Goal: Task Accomplishment & Management: Use online tool/utility

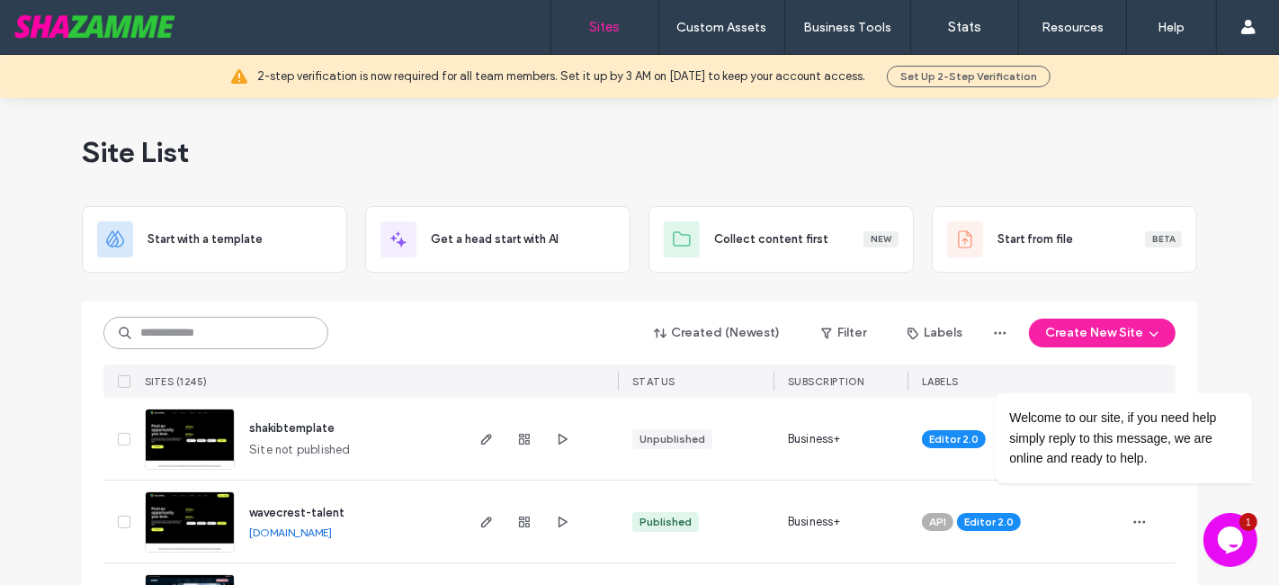
click at [231, 332] on input at bounding box center [215, 333] width 225 height 32
type input "*"
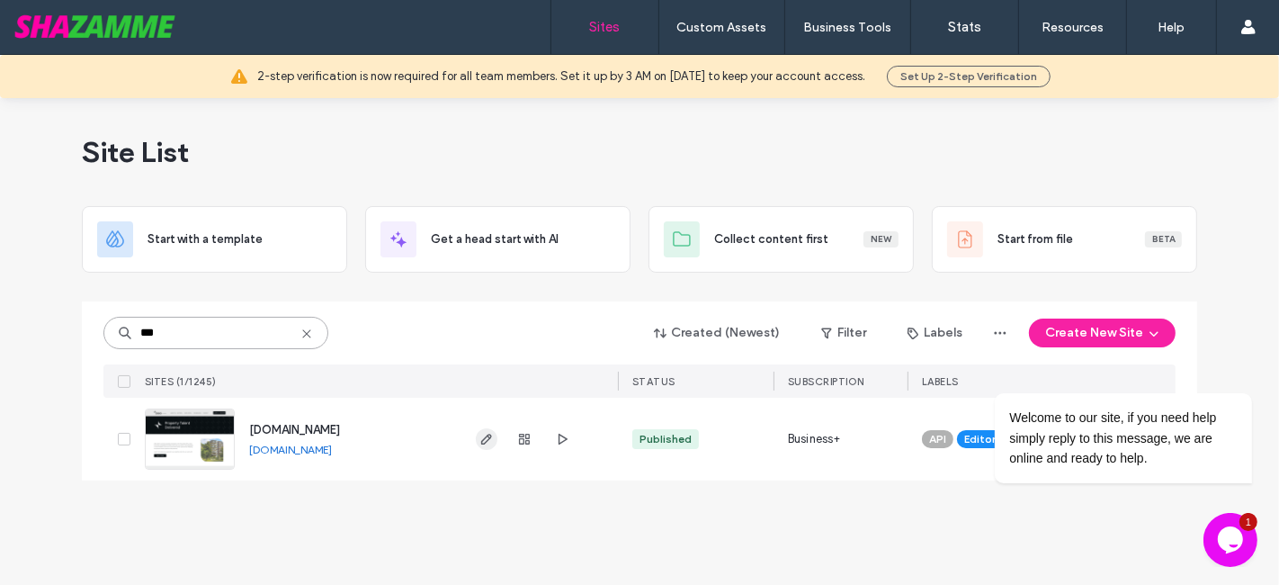
type input "***"
click at [493, 438] on icon "button" at bounding box center [487, 439] width 14 height 14
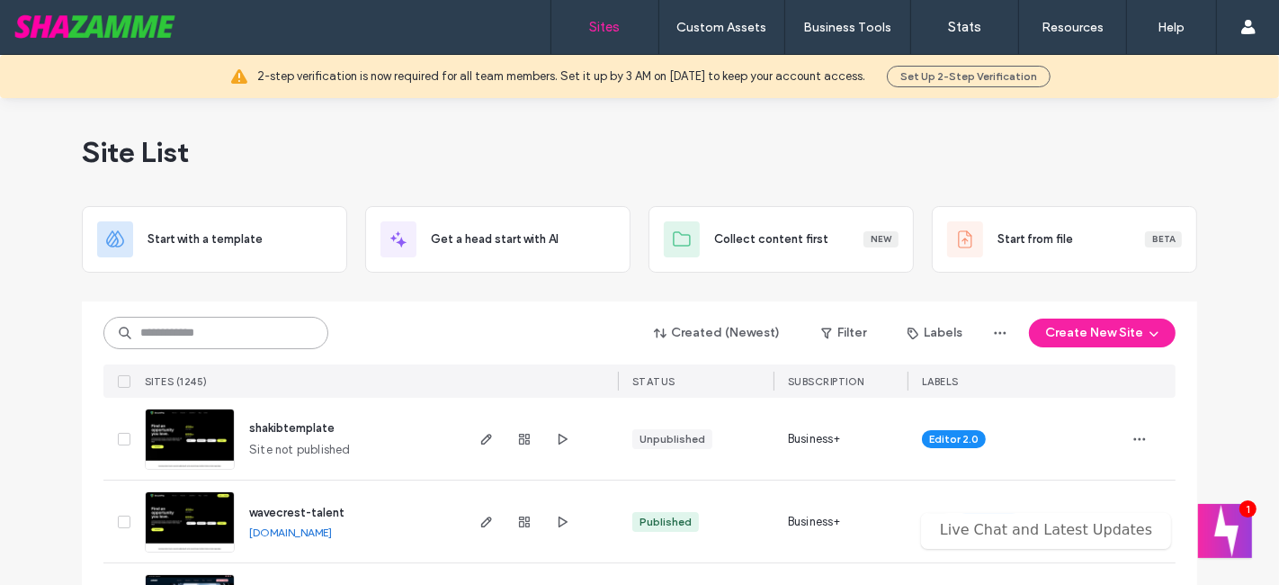
click at [175, 333] on input at bounding box center [215, 333] width 225 height 32
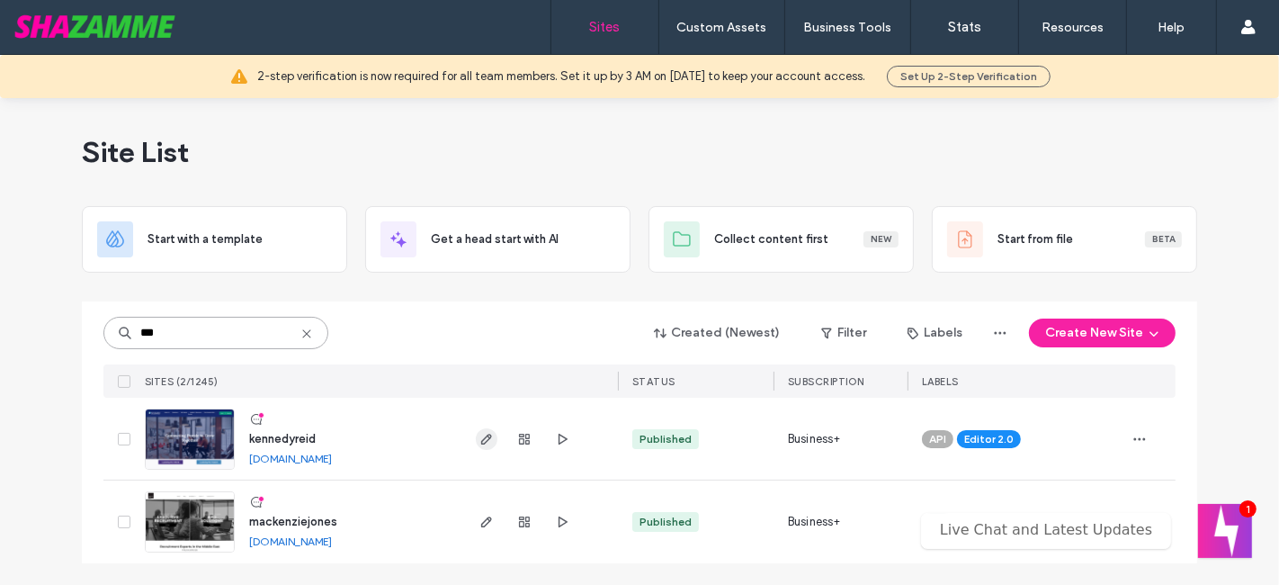
type input "***"
click at [494, 444] on span "button" at bounding box center [487, 439] width 22 height 22
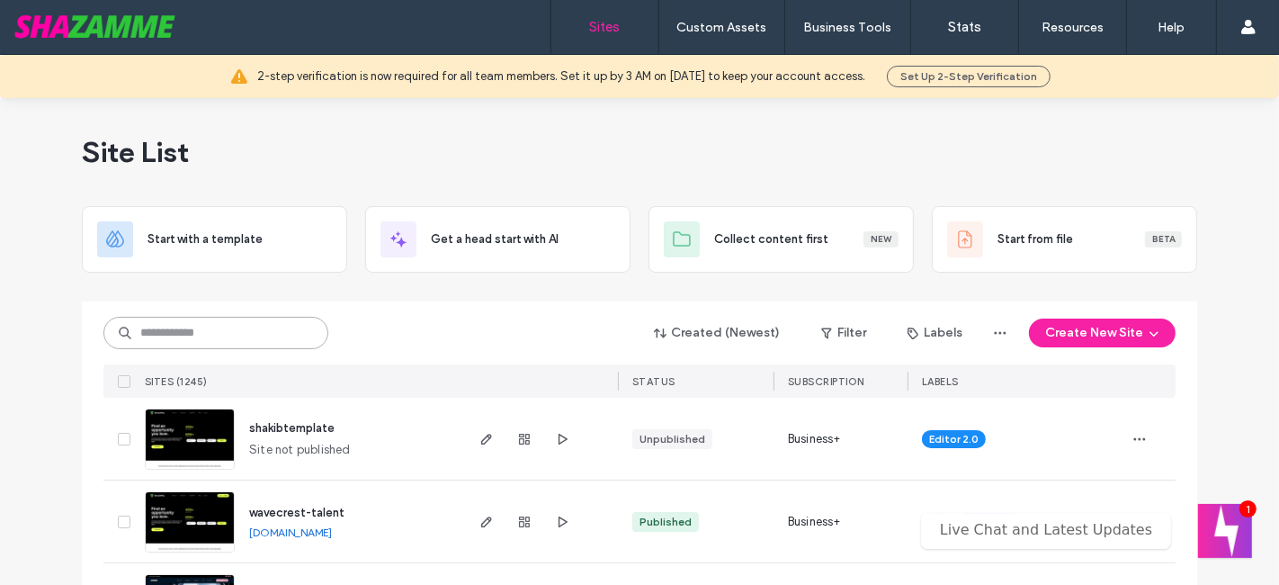
click at [255, 336] on input at bounding box center [215, 333] width 225 height 32
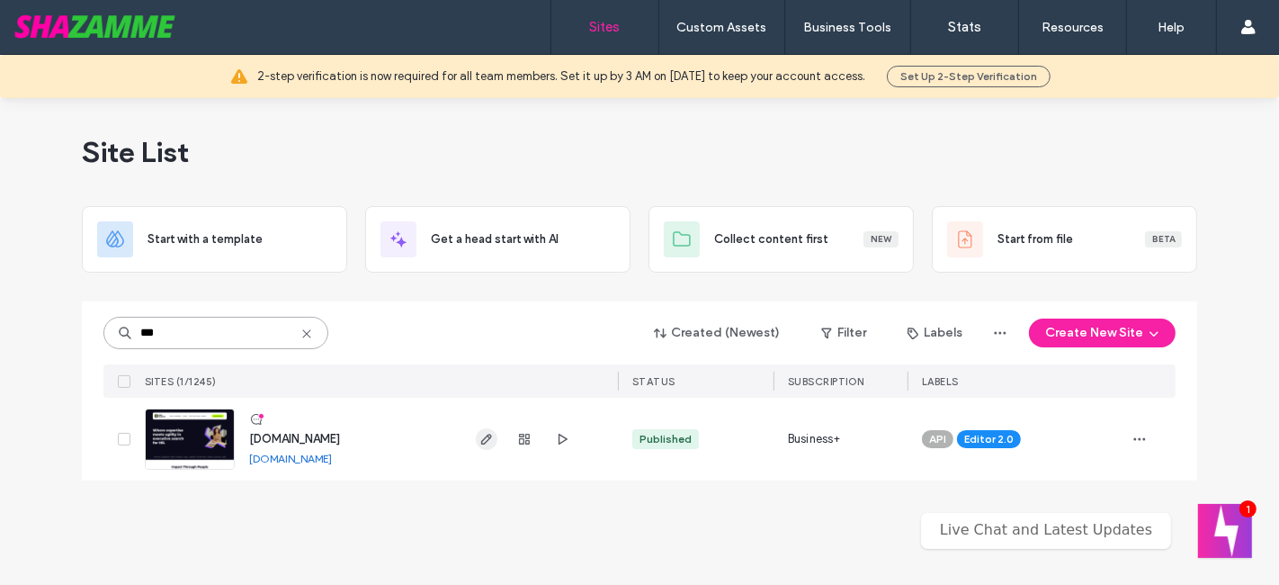
type input "***"
click at [487, 441] on use "button" at bounding box center [486, 439] width 11 height 11
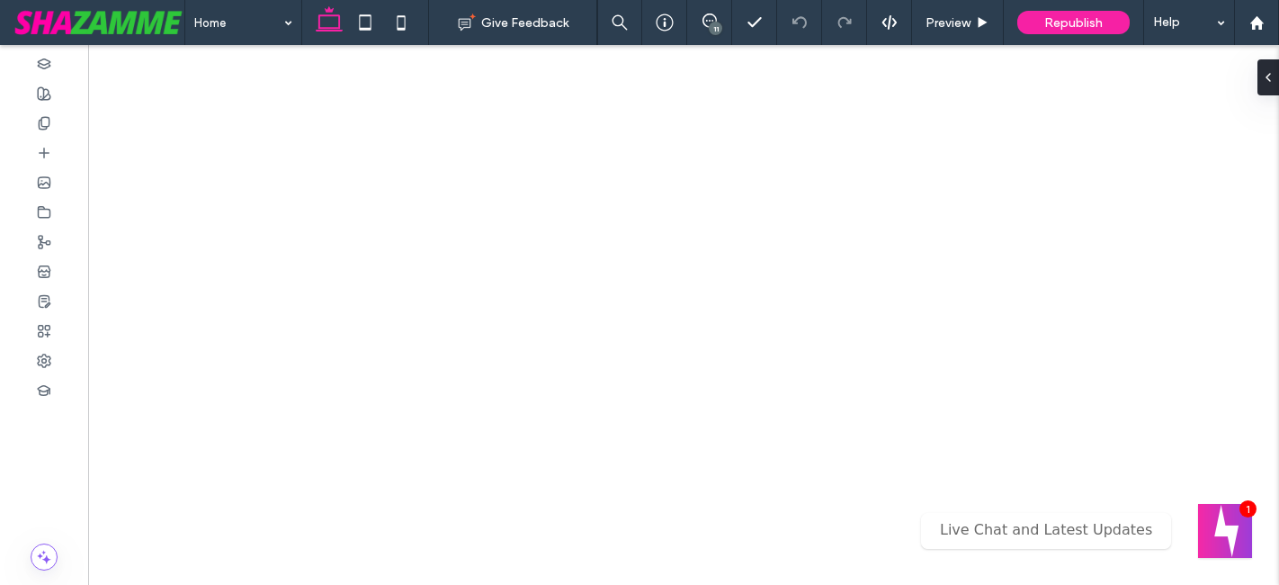
click at [717, 16] on icon at bounding box center [710, 20] width 14 height 14
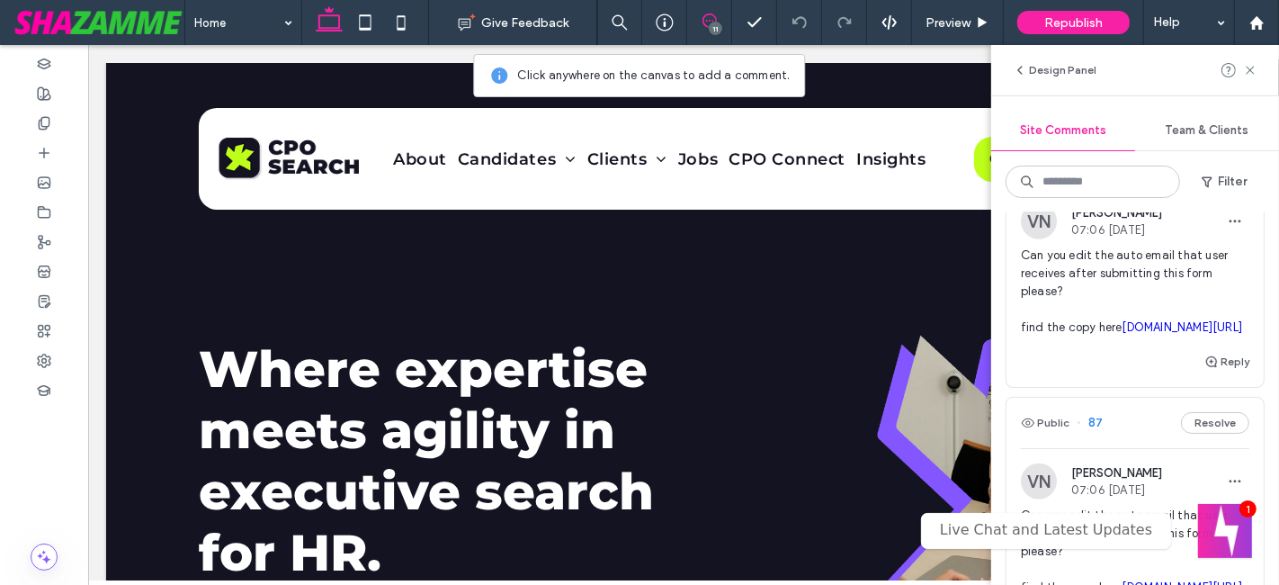
scroll to position [1565, 0]
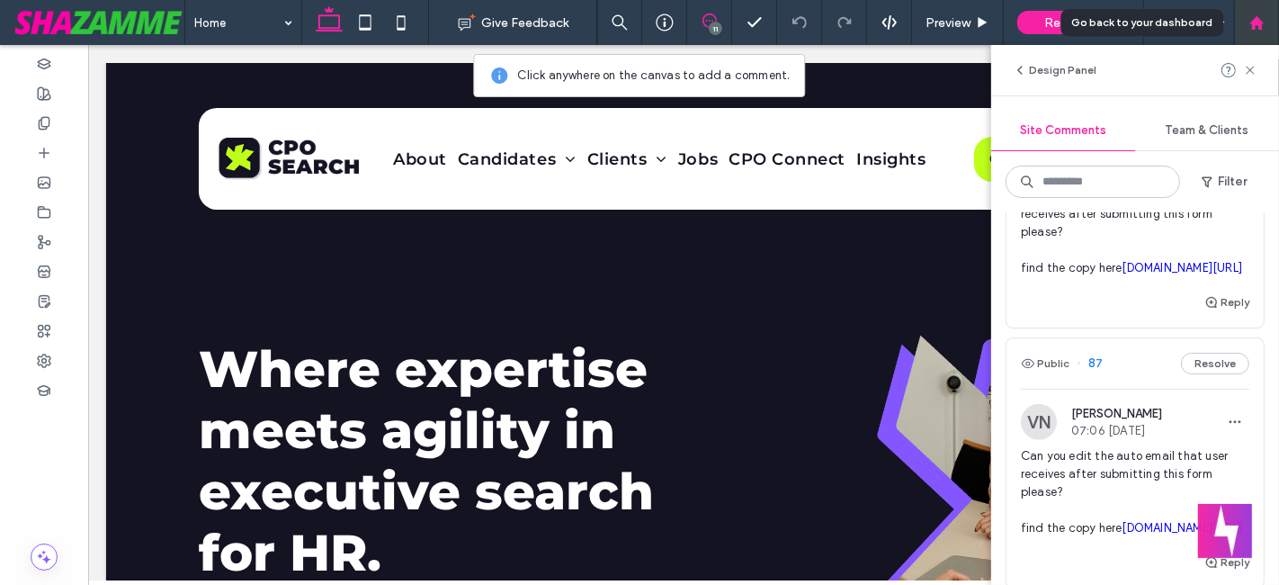
click at [1267, 13] on div at bounding box center [1256, 22] width 45 height 45
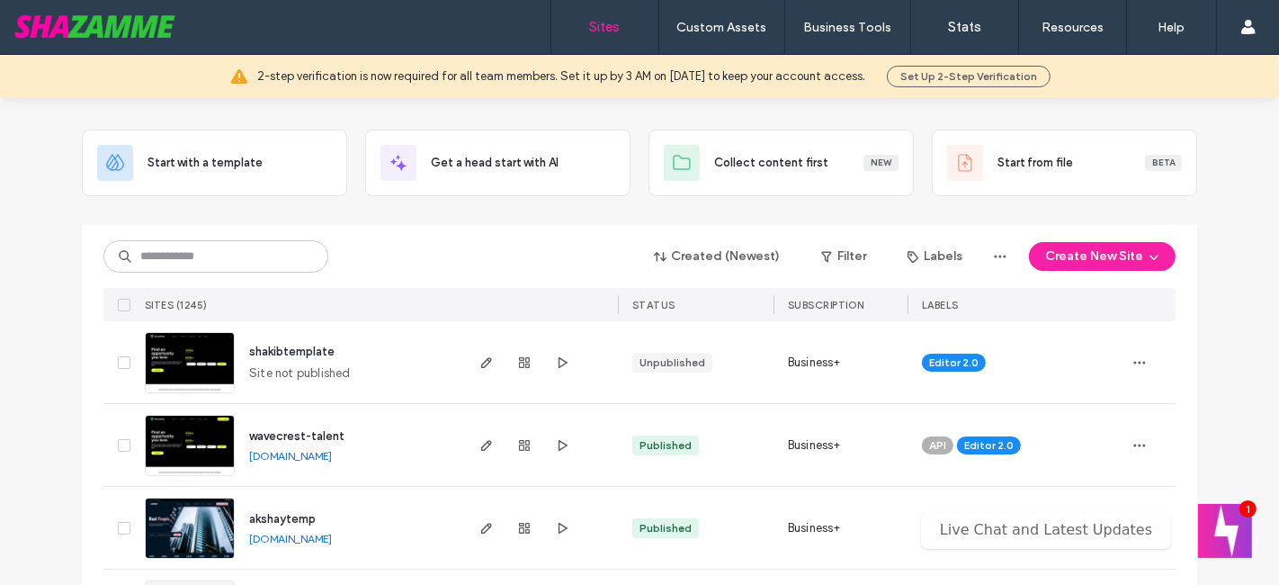
scroll to position [100, 0]
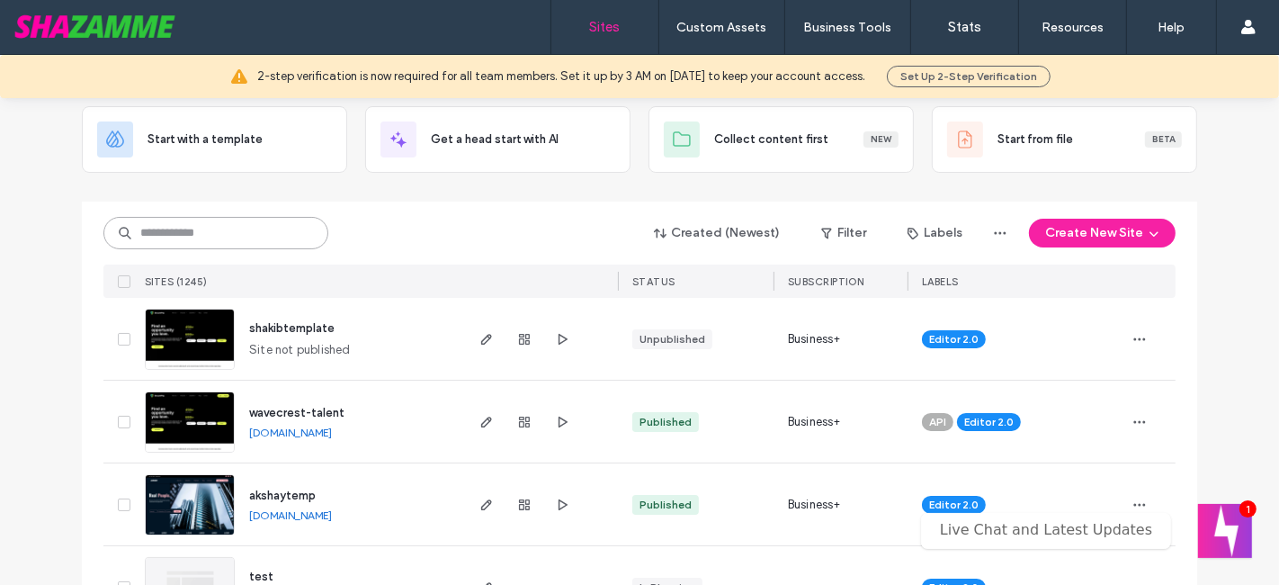
click at [177, 224] on input at bounding box center [215, 233] width 225 height 32
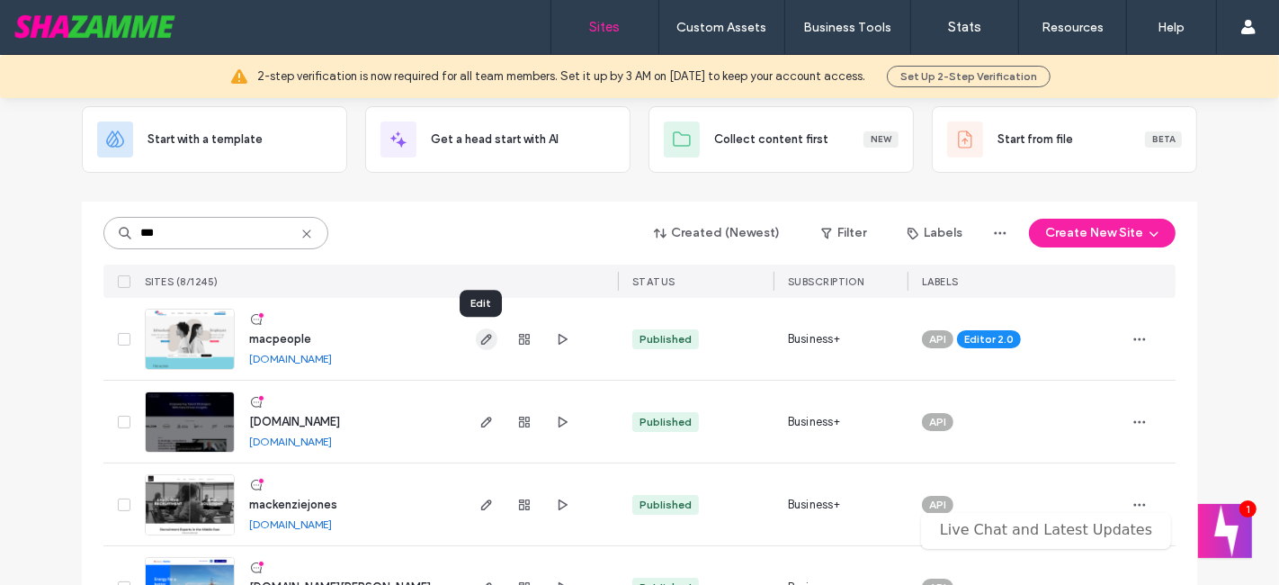
type input "***"
click at [480, 341] on icon "button" at bounding box center [487, 339] width 14 height 14
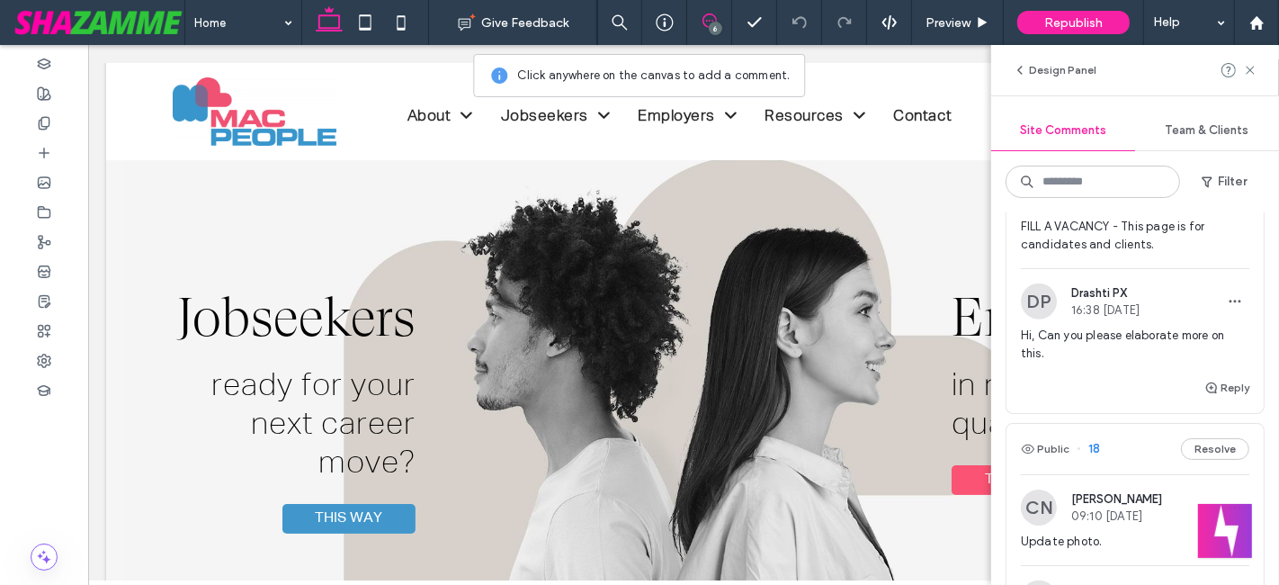
scroll to position [865, 0]
click at [1264, 18] on div at bounding box center [1256, 22] width 43 height 15
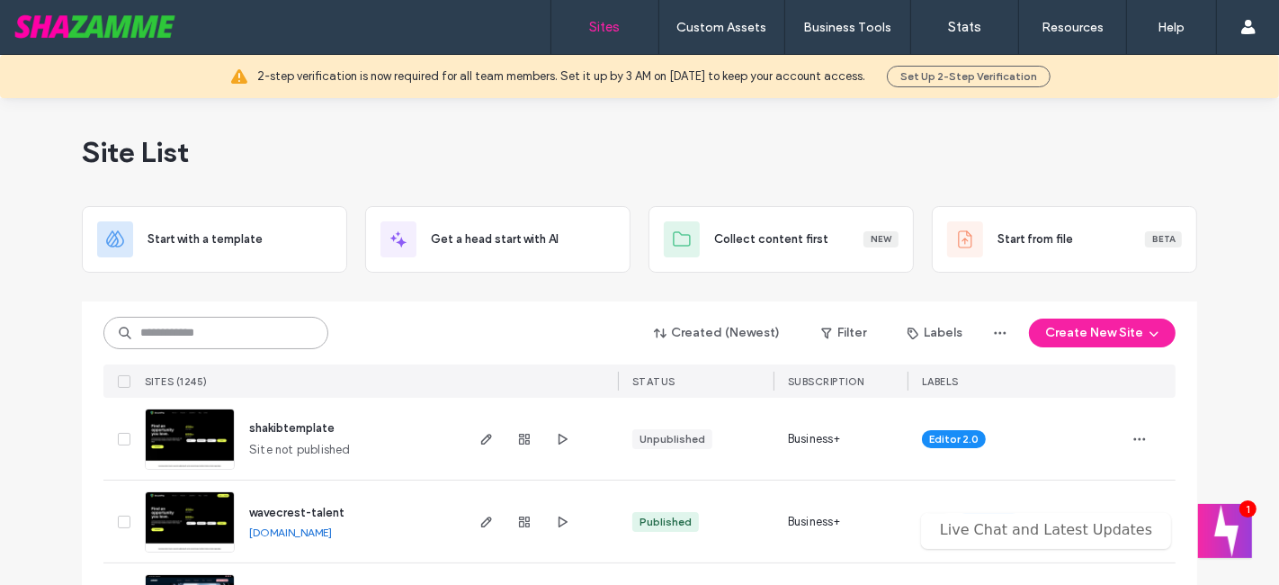
click at [244, 329] on input at bounding box center [215, 333] width 225 height 32
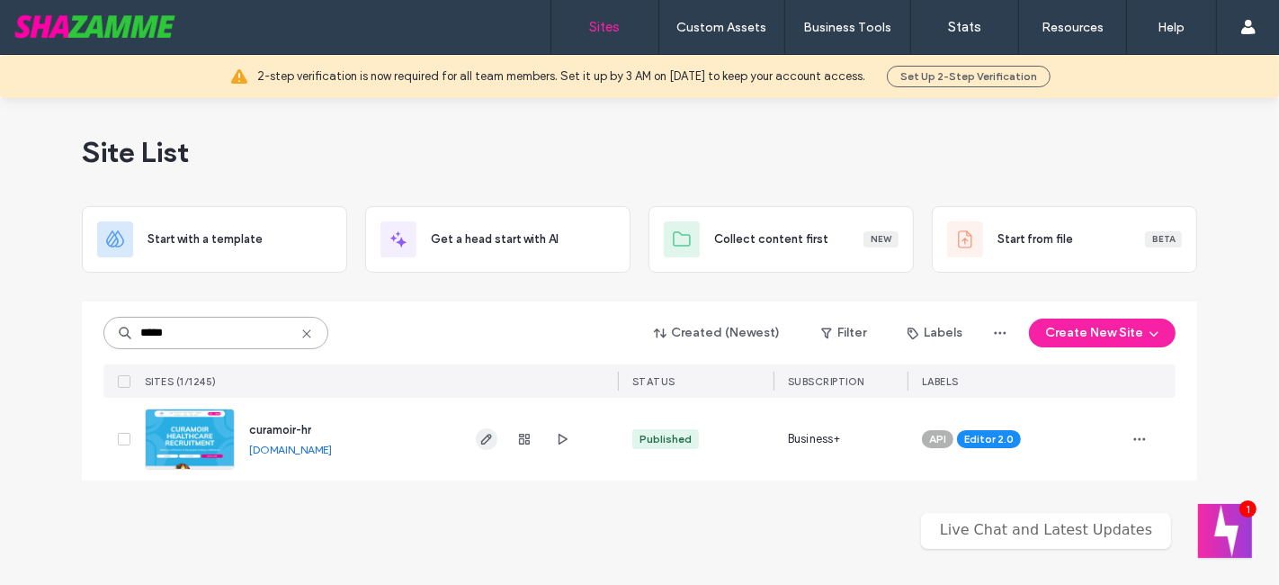
type input "*****"
click at [493, 435] on icon "button" at bounding box center [487, 439] width 14 height 14
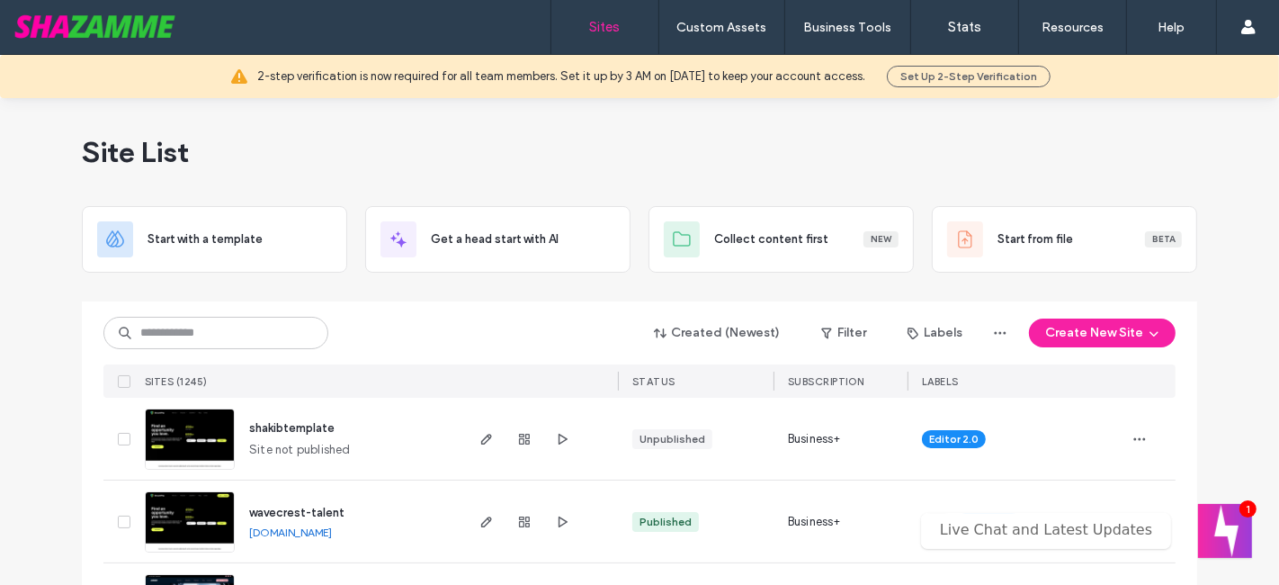
click at [222, 314] on div "Created (Newest) Filter Labels Create New Site SITES (1245) STATUS SUBSCRIPTION…" at bounding box center [639, 349] width 1072 height 96
click at [218, 333] on input at bounding box center [215, 333] width 225 height 32
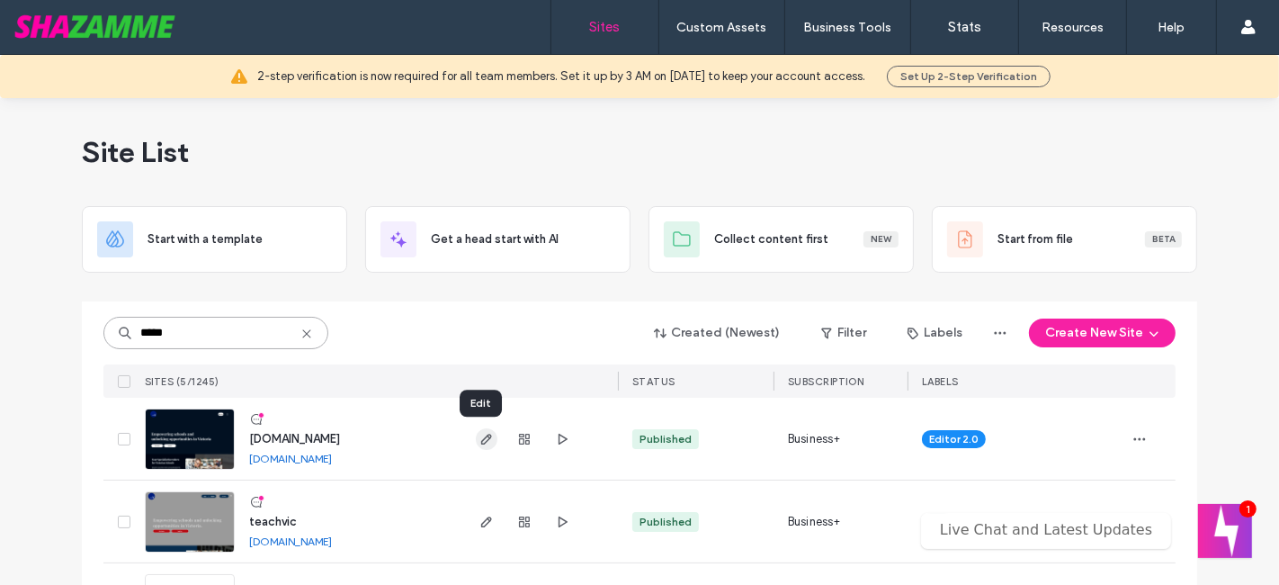
type input "*****"
click at [481, 432] on icon "button" at bounding box center [487, 439] width 14 height 14
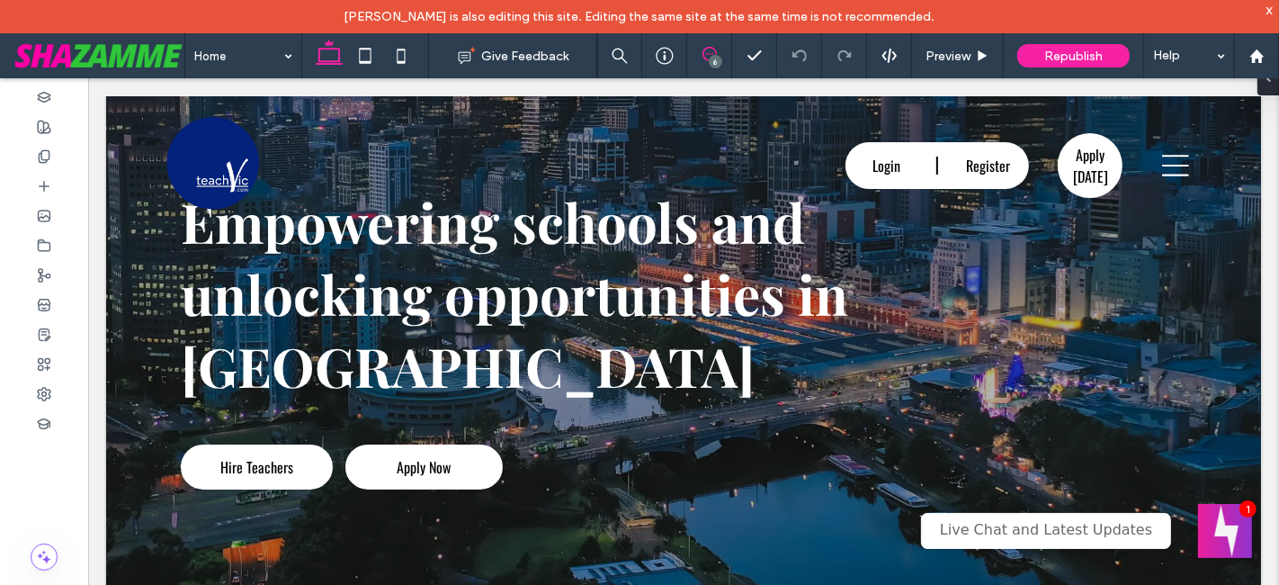
click at [713, 49] on use at bounding box center [710, 54] width 14 height 14
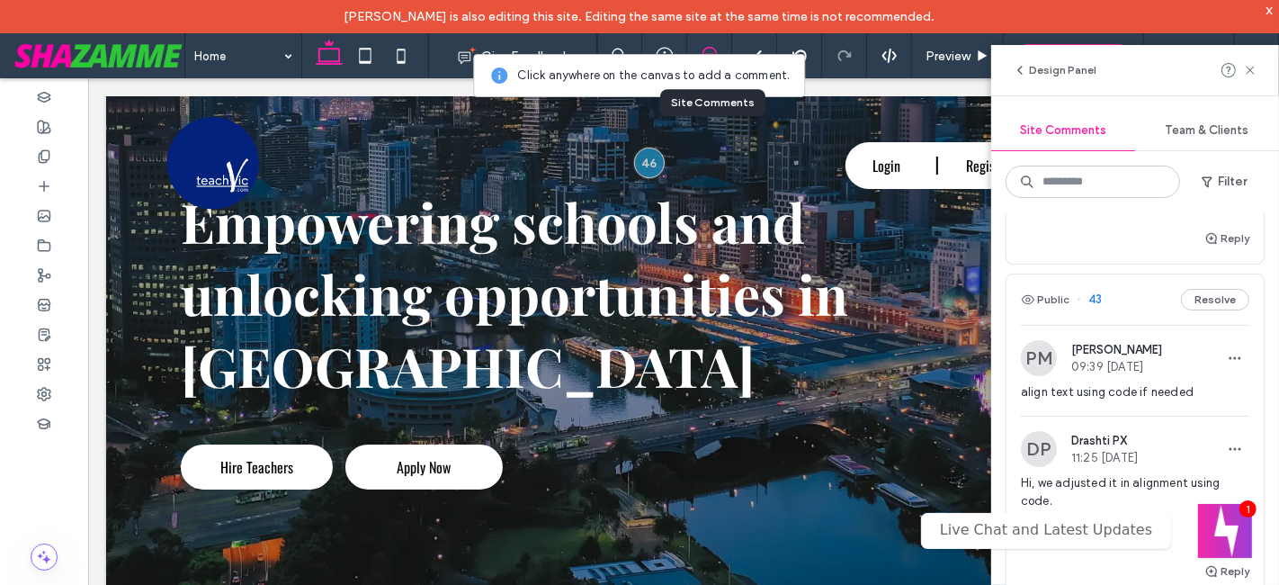
scroll to position [266, 0]
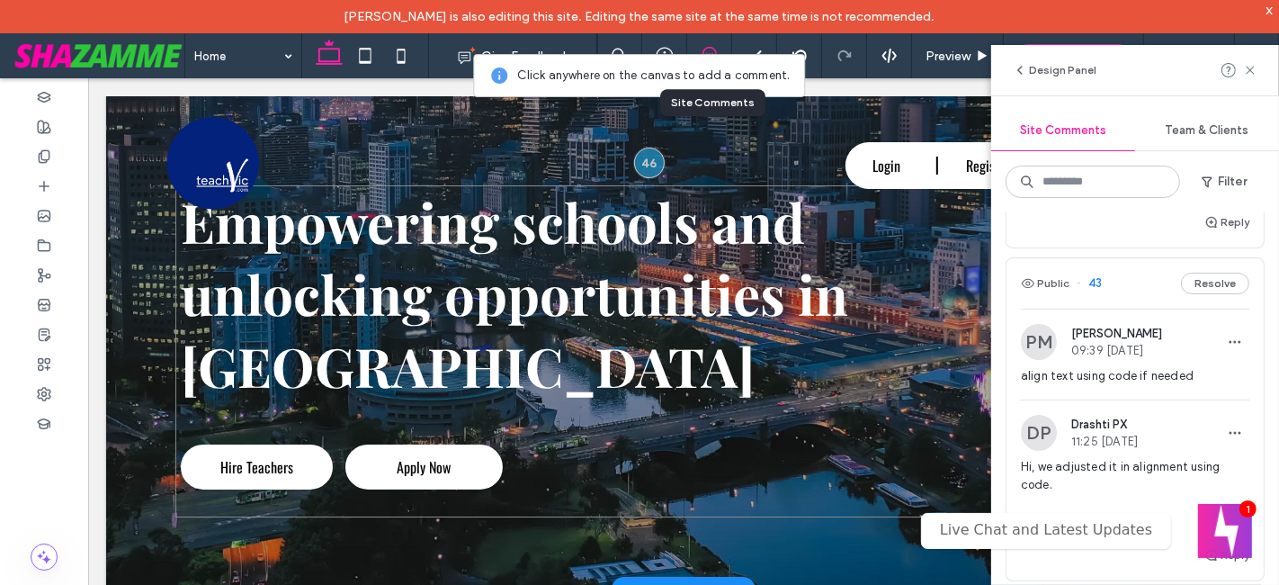
click at [717, 397] on div "Empowering schools and unlocking opportunities in Victoria Hire Teachers Apply …" at bounding box center [683, 350] width 1017 height 332
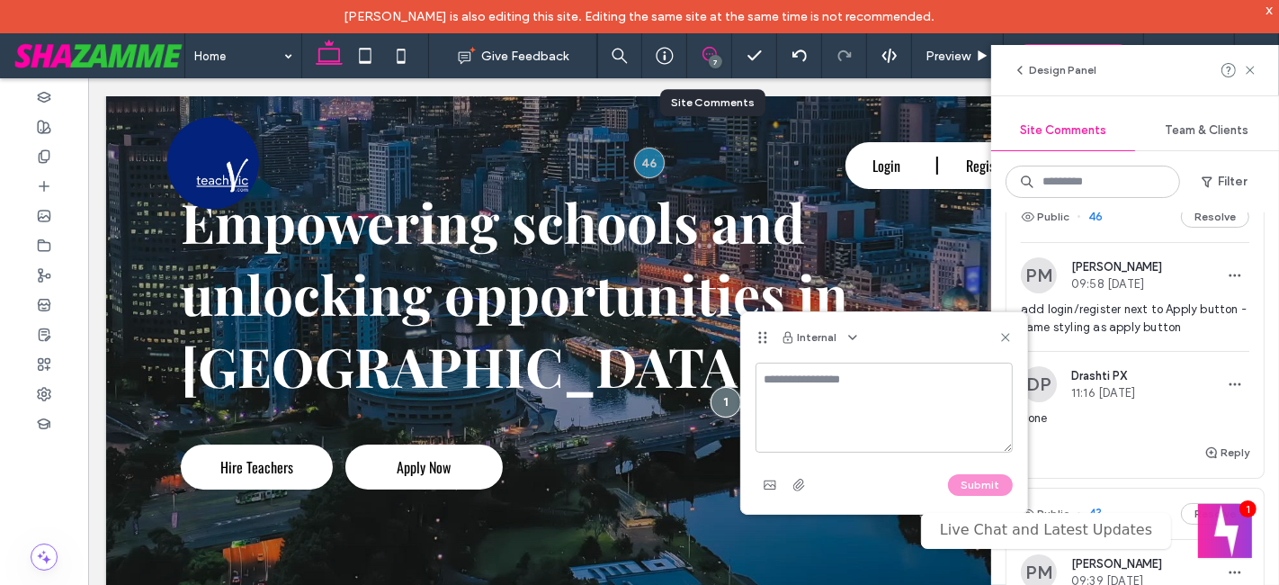
scroll to position [0, 0]
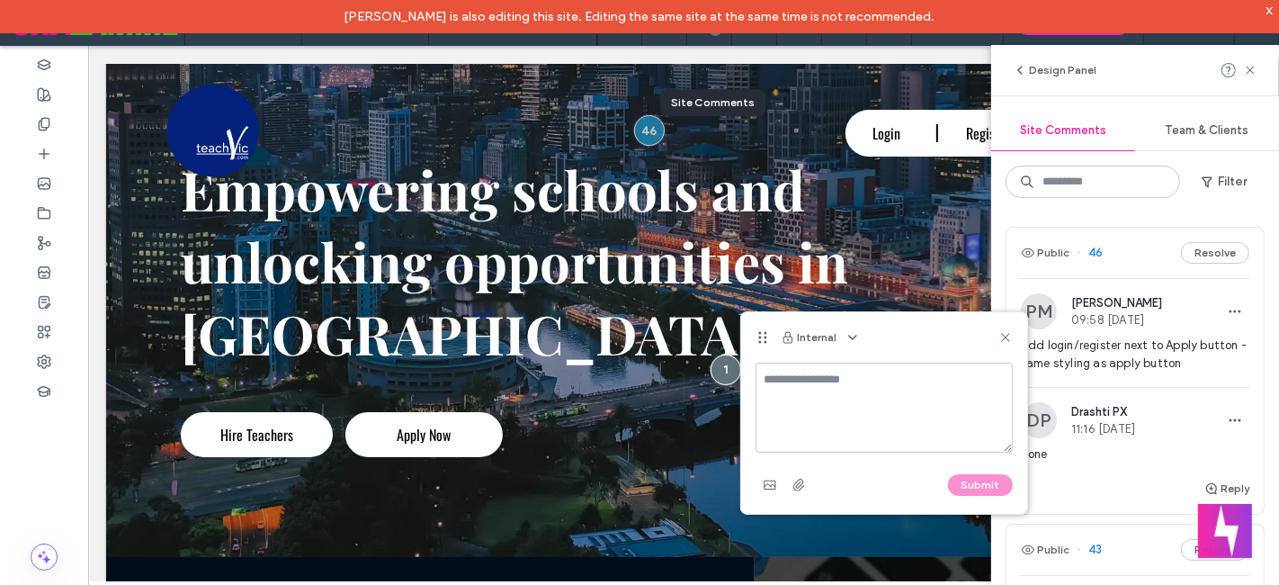
click at [1278, 9] on div "Ben Kankipati is also editing this site. Editing the same site at the same time…" at bounding box center [639, 16] width 1279 height 33
click at [1267, 14] on div "x" at bounding box center [1270, 9] width 8 height 15
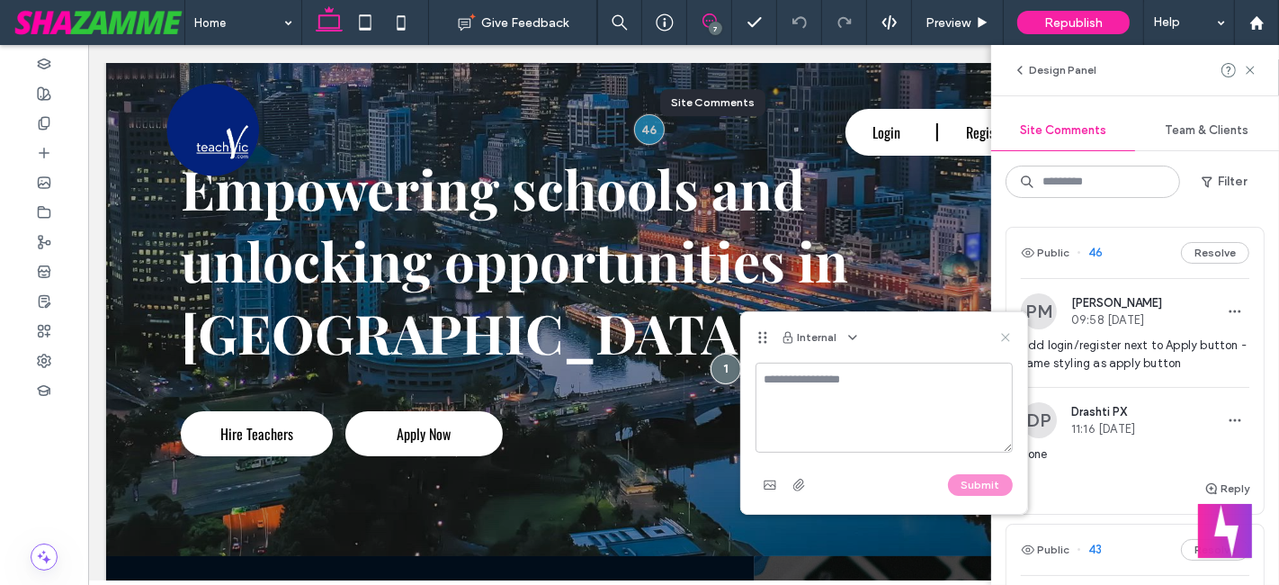
click at [1005, 333] on icon at bounding box center [1006, 337] width 14 height 14
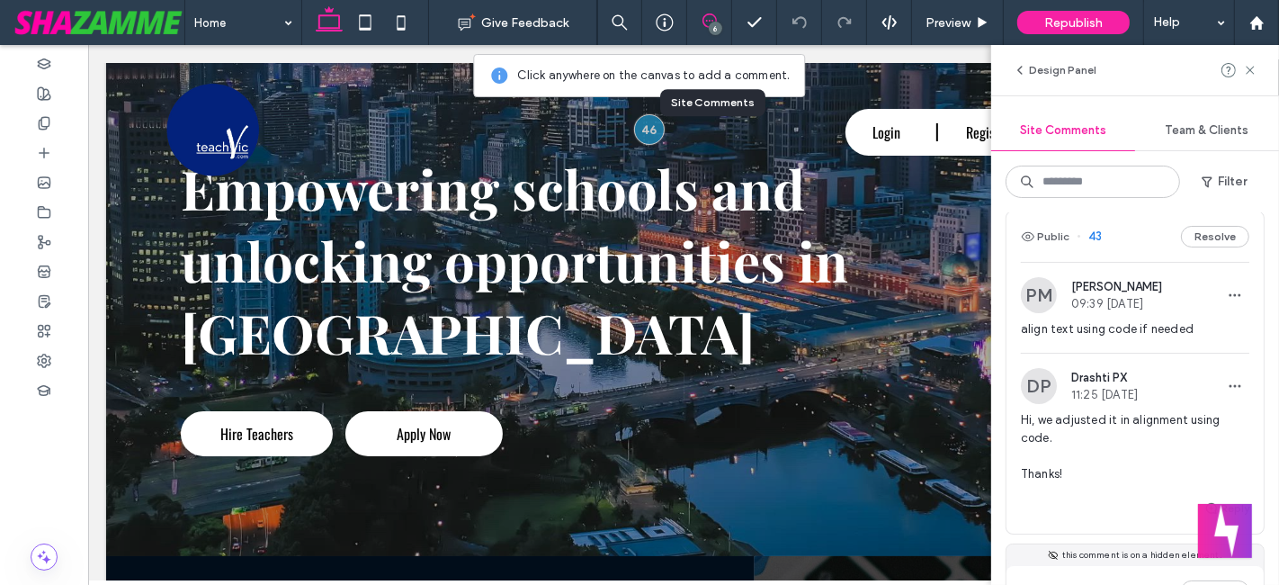
scroll to position [266, 0]
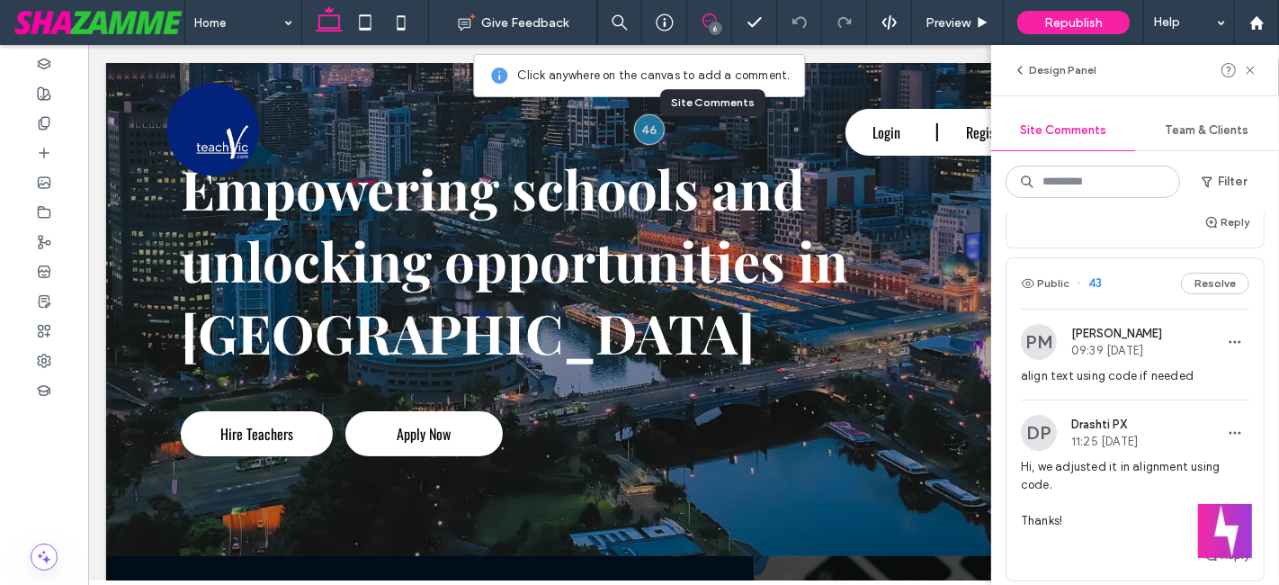
click at [1052, 389] on div "align text using code if needed" at bounding box center [1135, 383] width 229 height 32
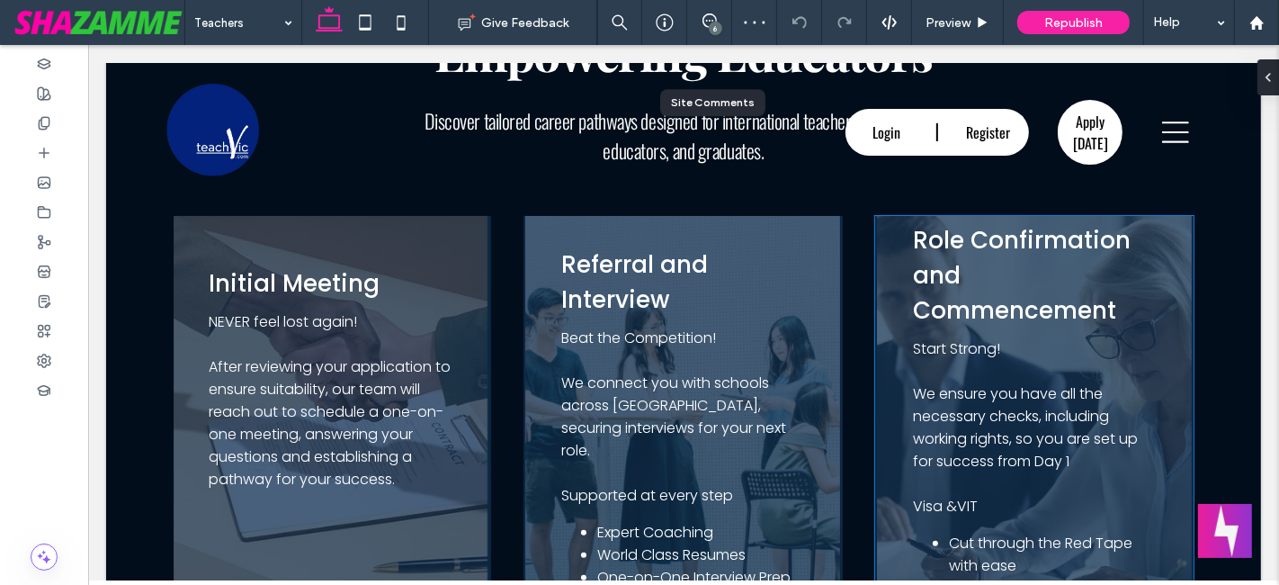
scroll to position [893, 0]
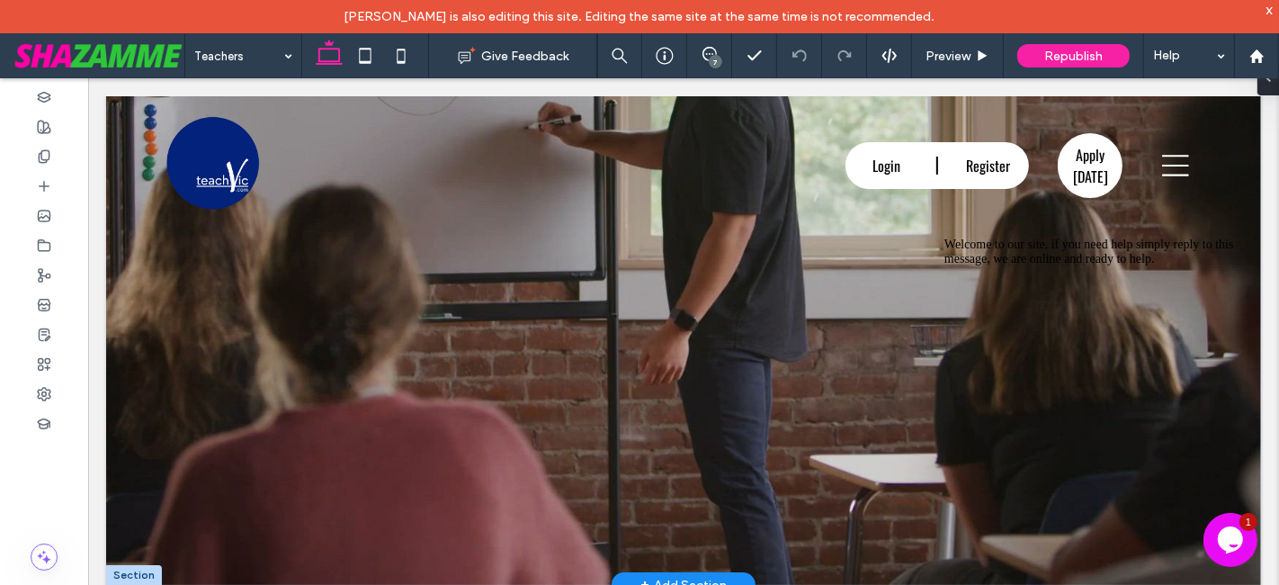
scroll to position [466, 0]
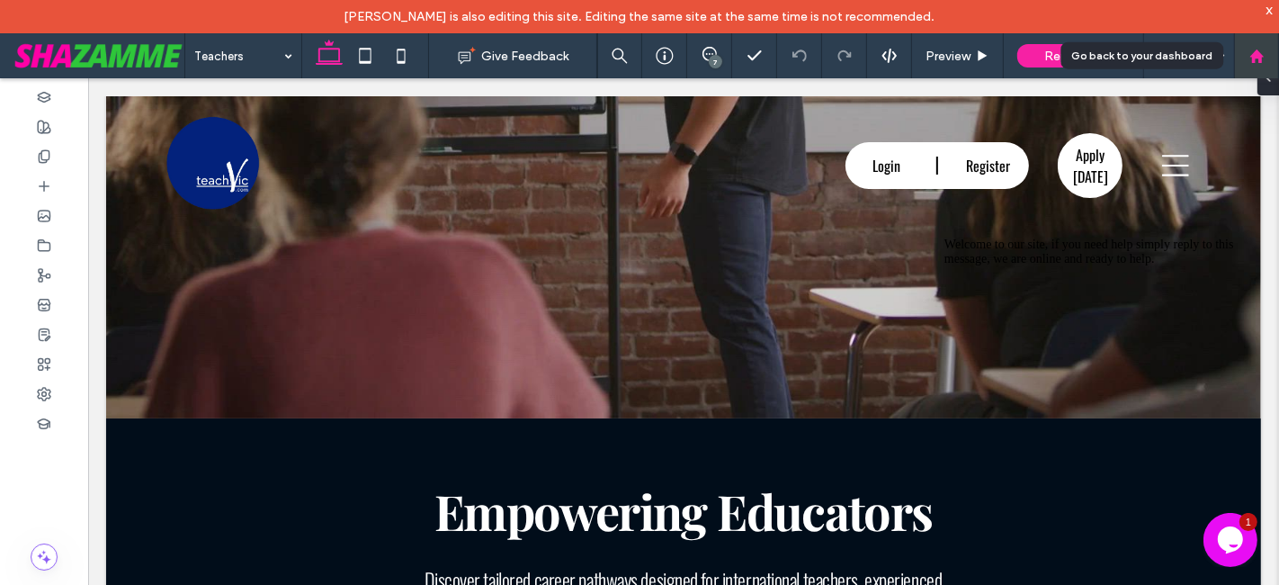
click at [1243, 55] on div at bounding box center [1256, 56] width 43 height 15
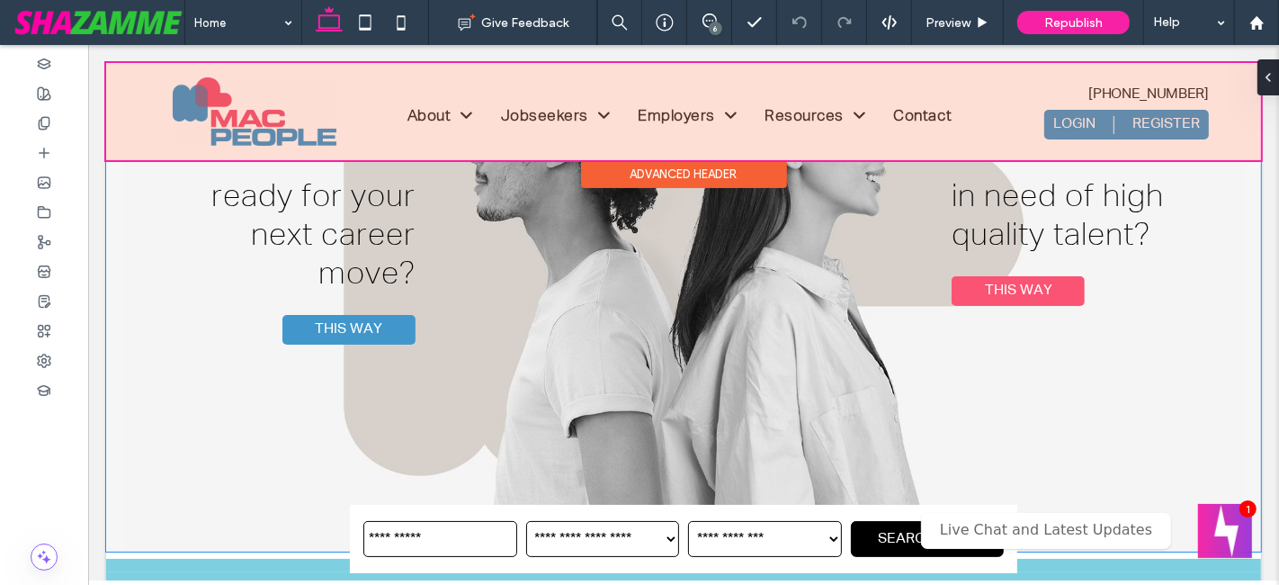
scroll to position [266, 0]
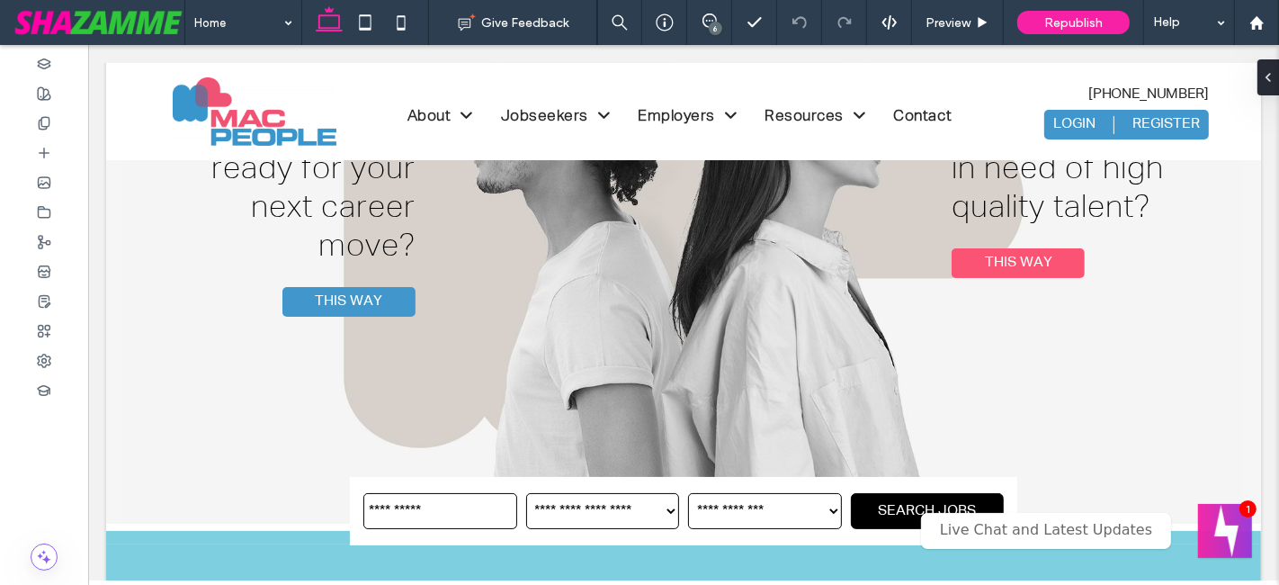
click at [714, 24] on div "6" at bounding box center [715, 28] width 13 height 13
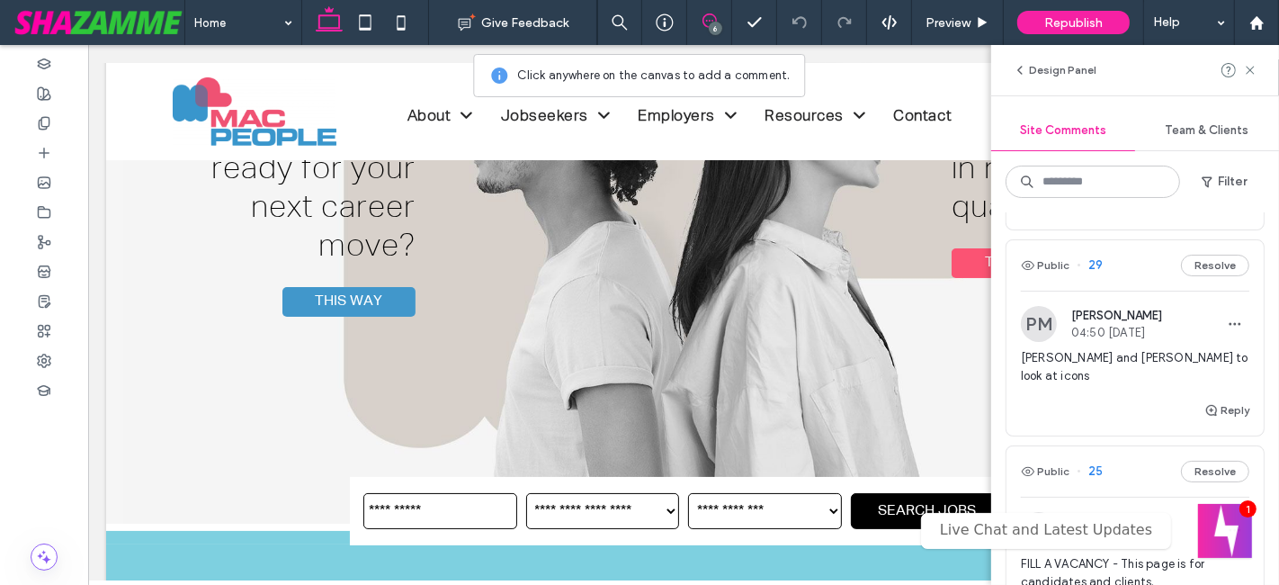
scroll to position [533, 0]
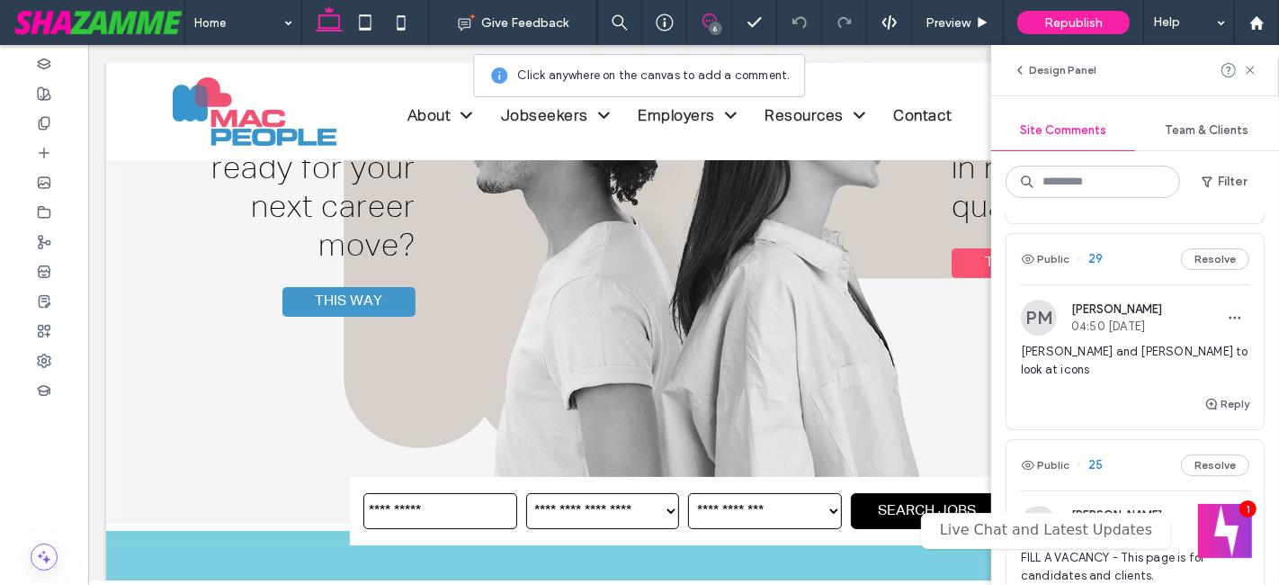
click at [1092, 351] on div "[PERSON_NAME] and [PERSON_NAME] to look at icons" at bounding box center [1135, 368] width 229 height 50
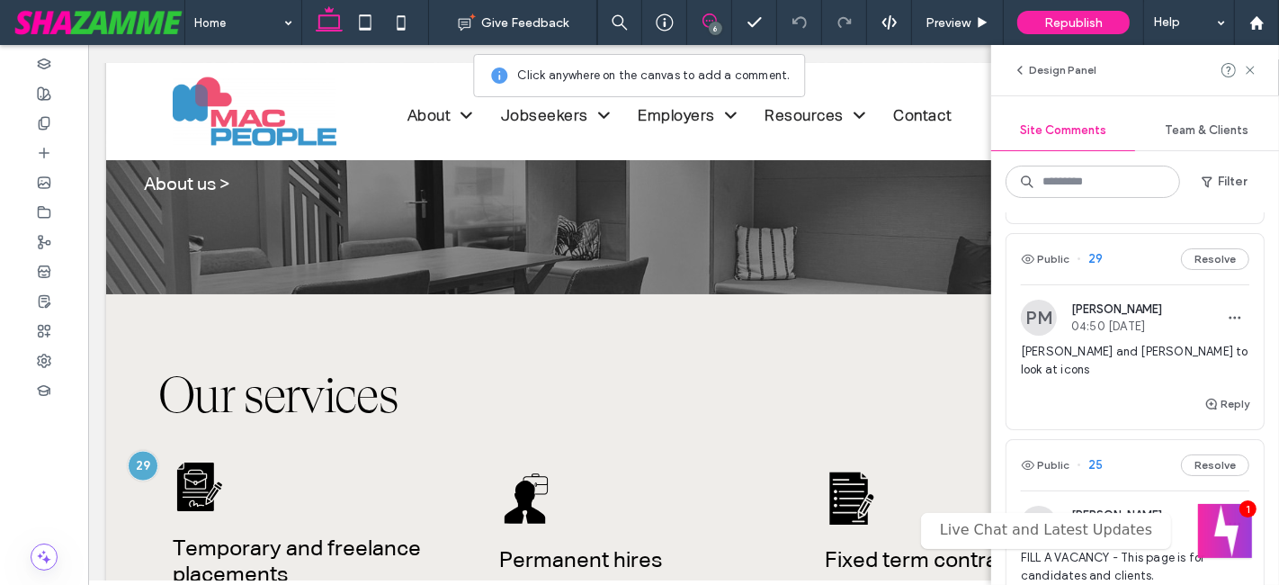
scroll to position [2159, 0]
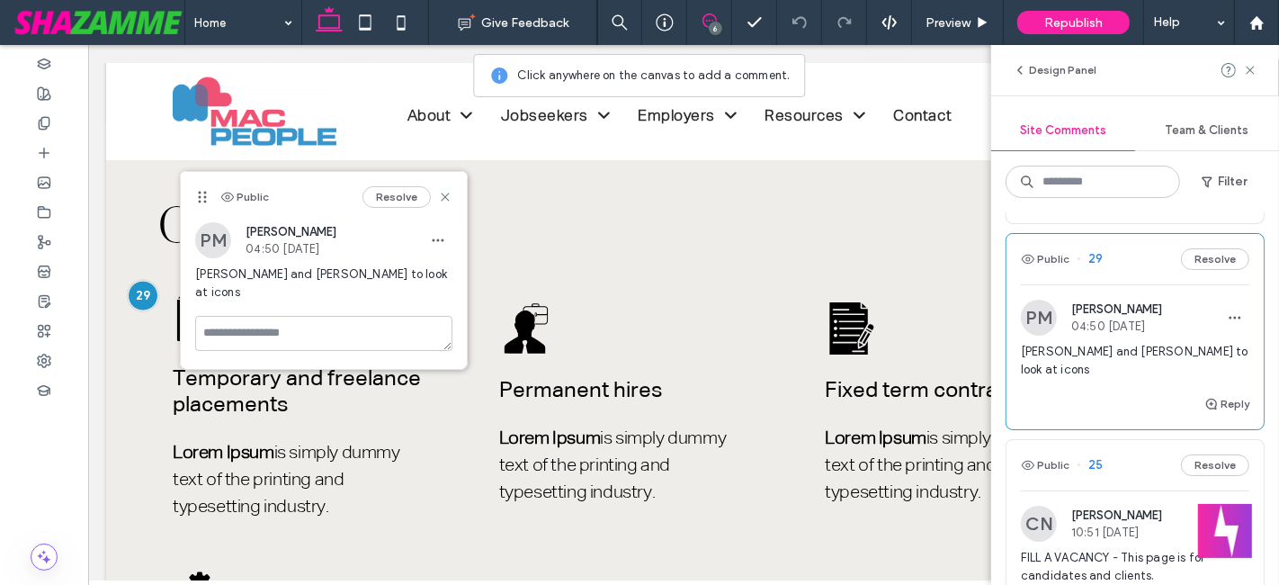
click at [451, 187] on div "Resolve" at bounding box center [408, 197] width 90 height 22
click at [450, 190] on icon at bounding box center [445, 197] width 14 height 14
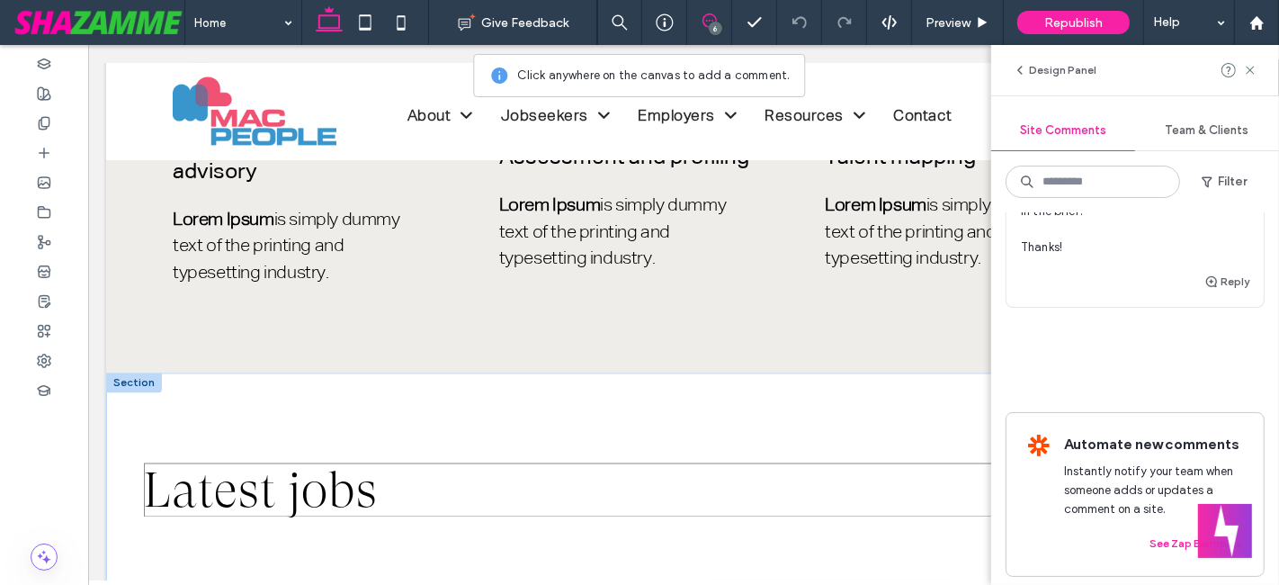
scroll to position [2792, 0]
